Goal: Information Seeking & Learning: Find specific fact

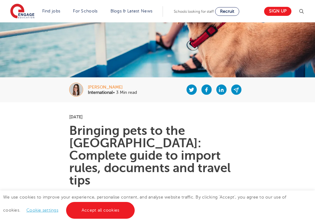
scroll to position [46, 0]
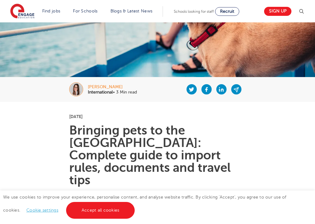
click at [302, 12] on img at bounding box center [301, 11] width 7 height 7
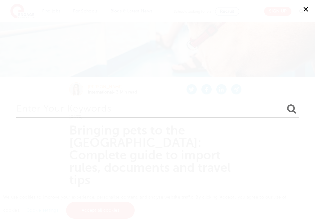
click at [208, 113] on input "search" at bounding box center [158, 107] width 284 height 20
click at [284, 103] on button "submit" at bounding box center [291, 108] width 15 height 11
click at [17, 109] on input "[GEOGRAPHIC_DATA]" at bounding box center [158, 107] width 284 height 20
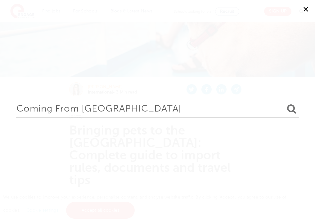
type input "Coming from Mexico"
click at [284, 103] on button "submit" at bounding box center [291, 108] width 15 height 11
